Goal: Task Accomplishment & Management: Manage account settings

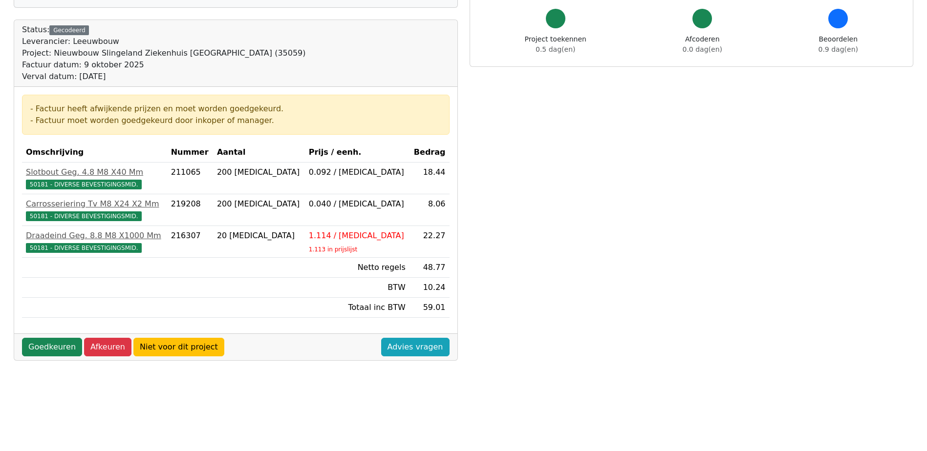
scroll to position [98, 0]
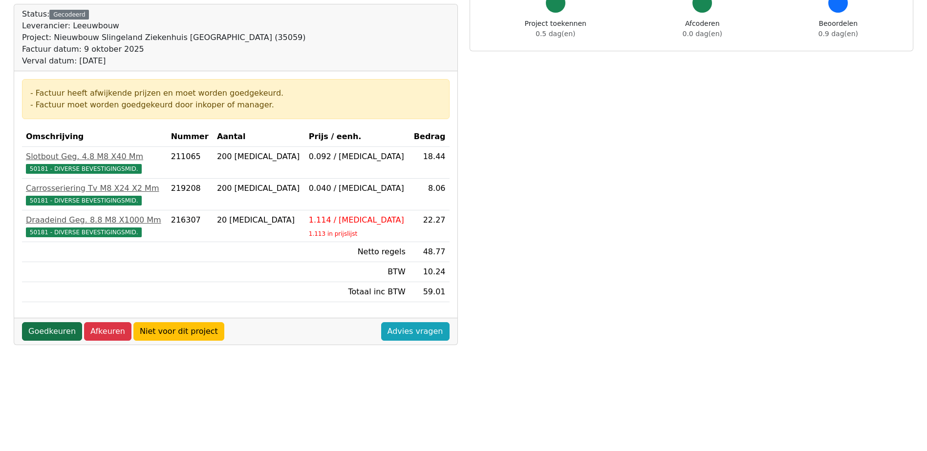
click at [54, 332] on link "Goedkeuren" at bounding box center [52, 331] width 60 height 19
